Goal: Task Accomplishment & Management: Complete application form

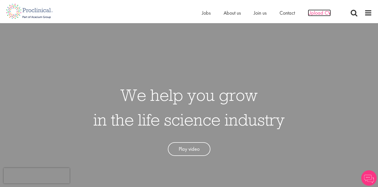
click at [319, 15] on span "Upload CV" at bounding box center [319, 13] width 23 height 7
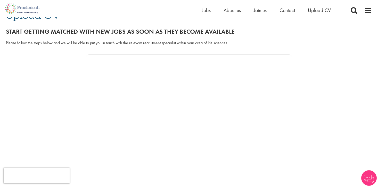
scroll to position [49, 0]
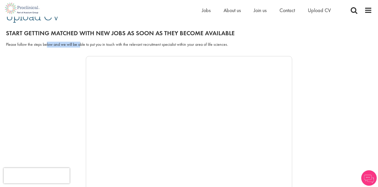
drag, startPoint x: 47, startPoint y: 44, endPoint x: 81, endPoint y: 47, distance: 34.1
click at [81, 47] on div "Please follow the steps below and we will be able to put you in touch with the …" at bounding box center [189, 45] width 366 height 6
click at [111, 46] on div "Please follow the steps below and we will be able to put you in touch with the …" at bounding box center [189, 45] width 366 height 6
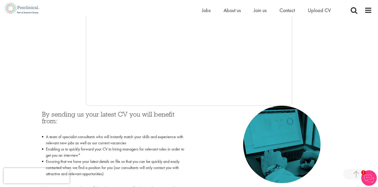
scroll to position [72, 0]
